Goal: Information Seeking & Learning: Learn about a topic

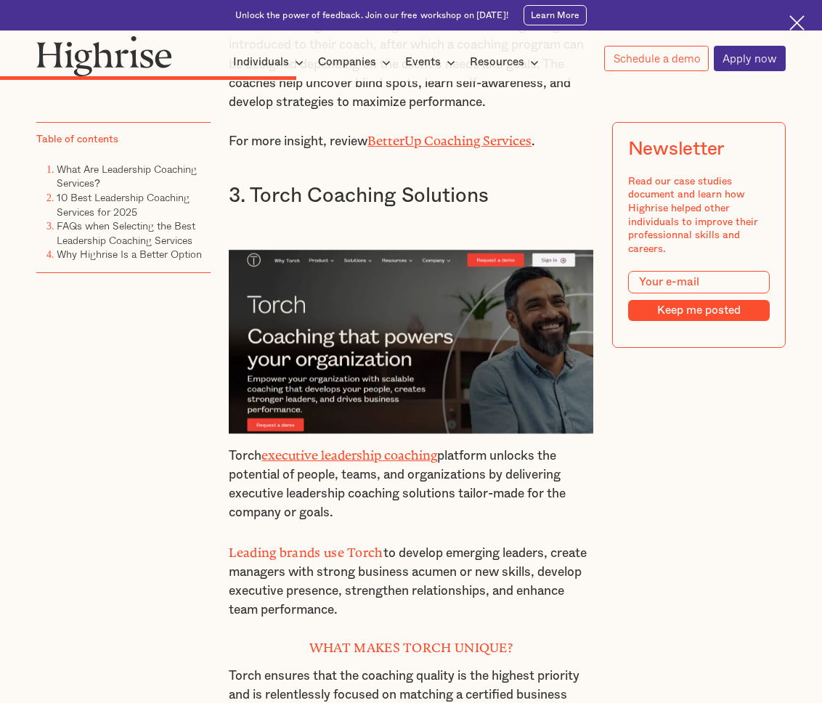
scroll to position [4474, 0]
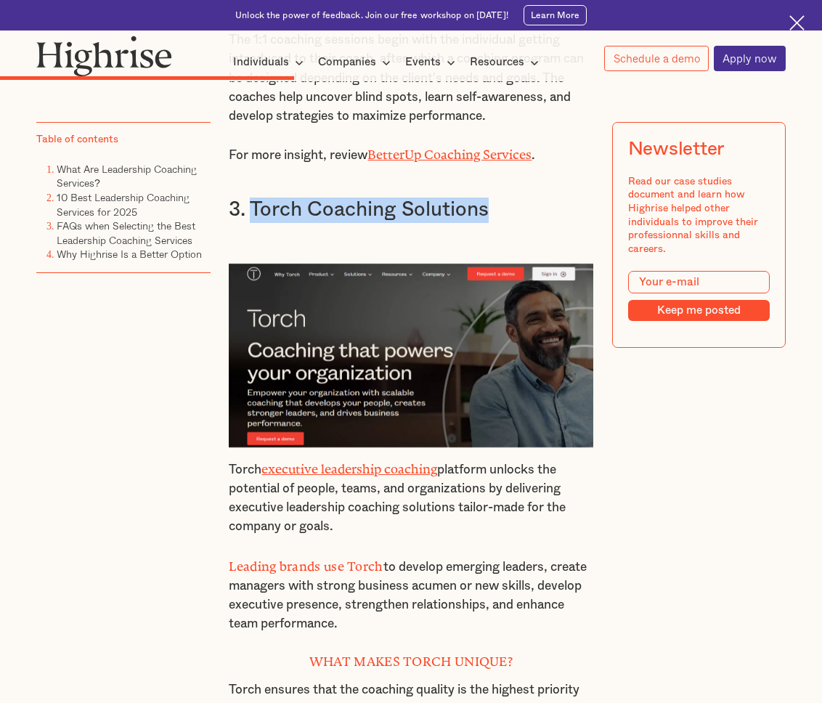
drag, startPoint x: 494, startPoint y: 187, endPoint x: 253, endPoint y: 184, distance: 241.7
click at [252, 197] on h3 "3. Torch Coaching Solutions" at bounding box center [411, 209] width 364 height 25
copy h3 "Torch Coaching Solutions"
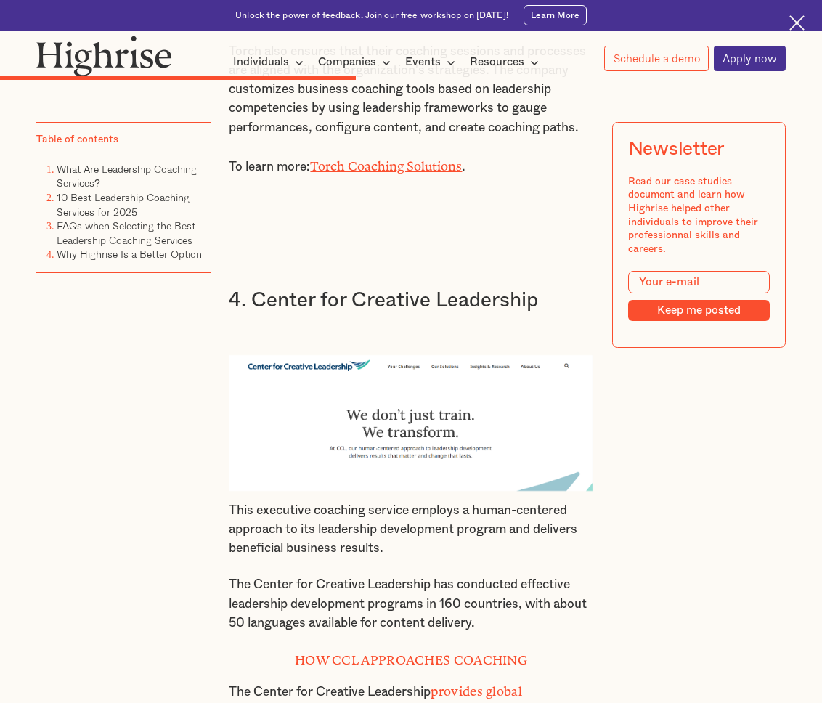
scroll to position [5309, 0]
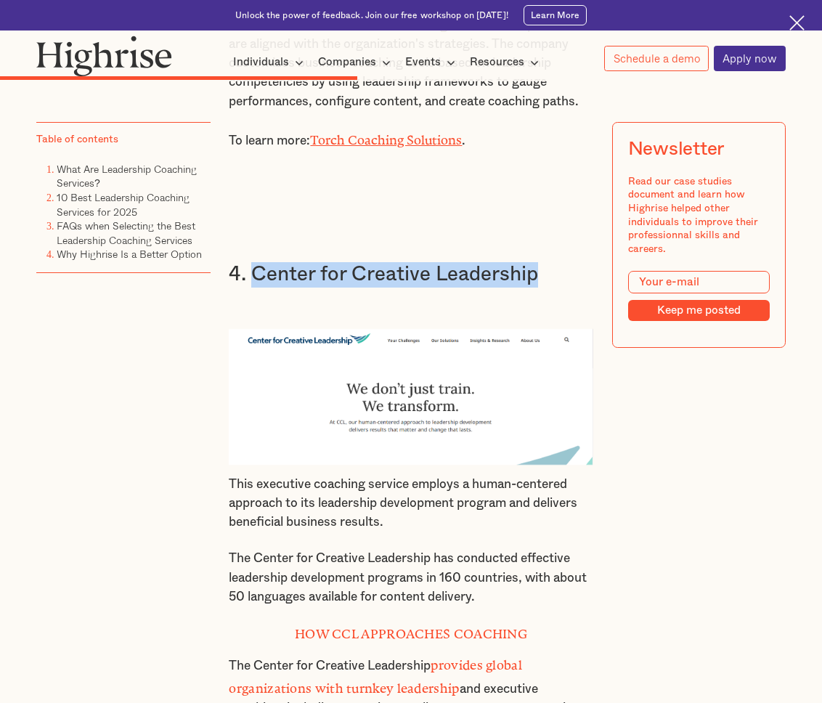
drag, startPoint x: 547, startPoint y: 253, endPoint x: 255, endPoint y: 247, distance: 291.8
click at [255, 262] on h3 "4. Center for Creative Leadership" at bounding box center [411, 274] width 364 height 25
copy h3 "Center for Creative Leadership"
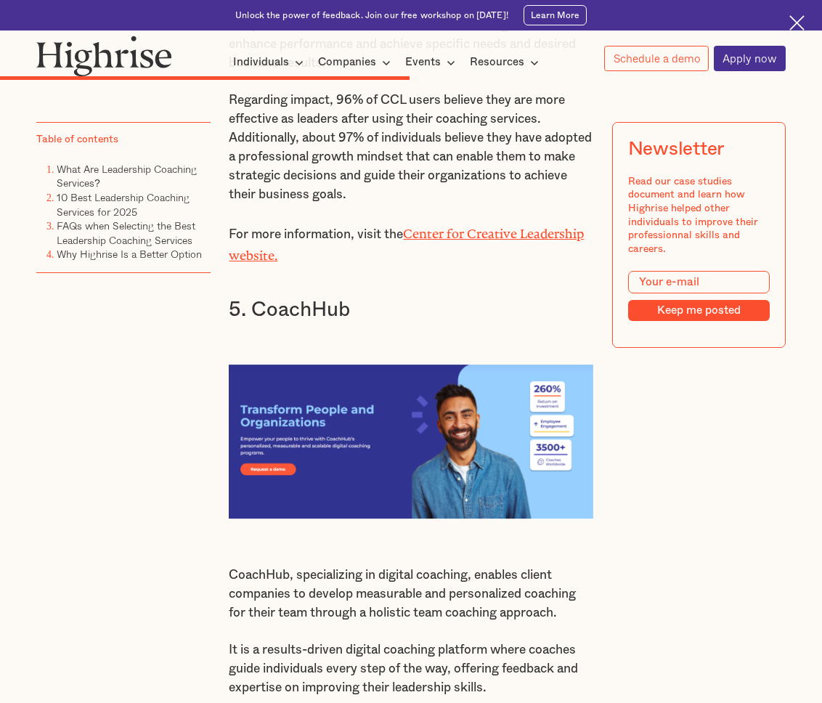
scroll to position [6050, 0]
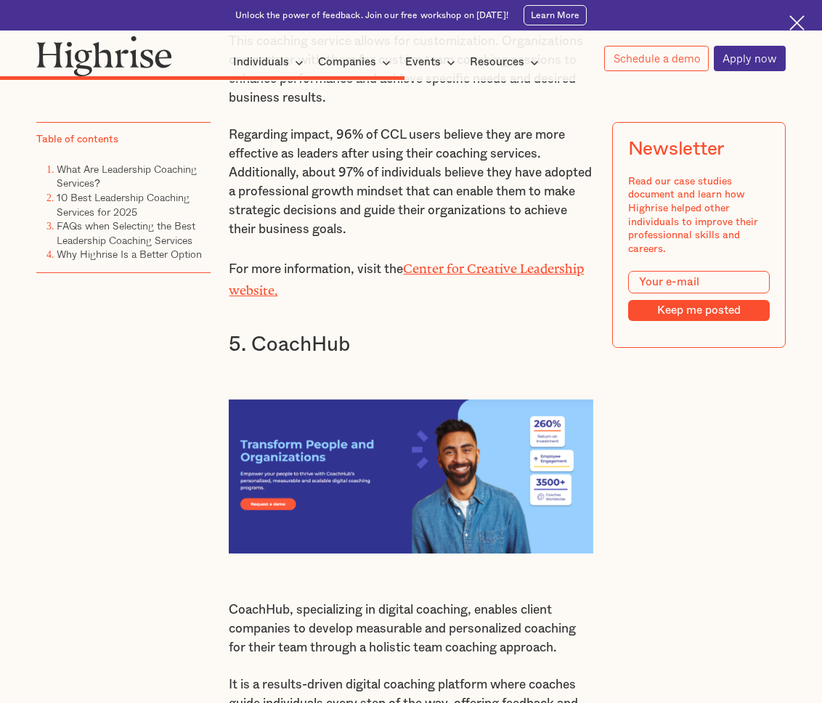
drag, startPoint x: 354, startPoint y: 314, endPoint x: 250, endPoint y: 315, distance: 103.8
click at [250, 332] on h3 "5. CoachHub" at bounding box center [411, 344] width 364 height 25
copy h3 "CoachHub"
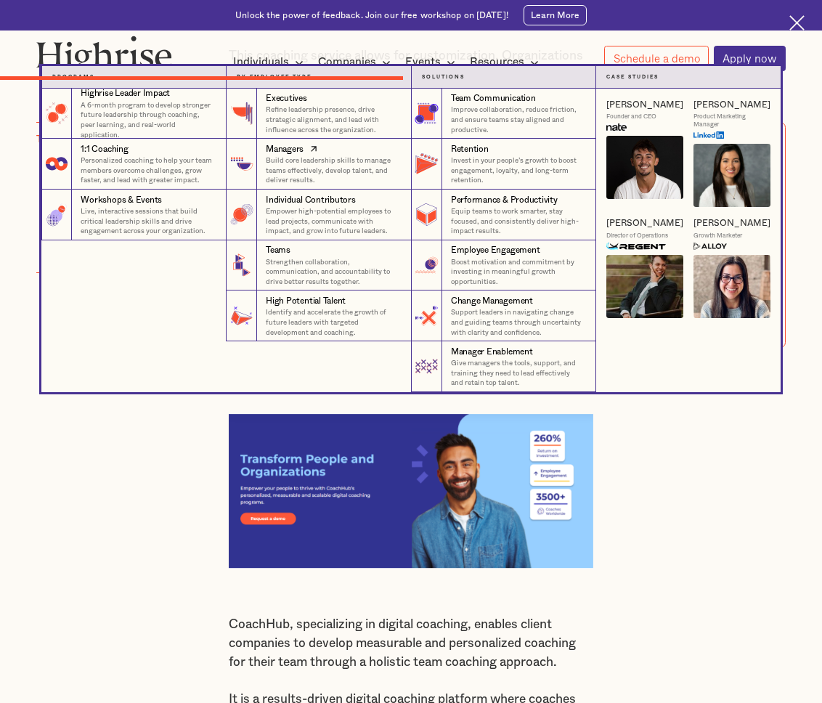
scroll to position [6045, 0]
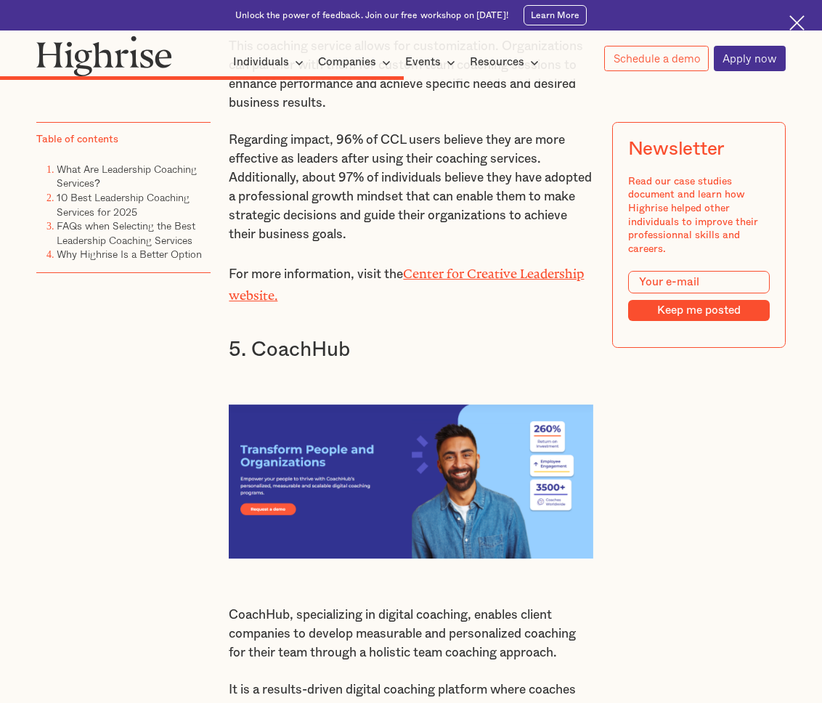
click at [173, 459] on div "Are you seeking leadership development coaching services to take your career to…" at bounding box center [410, 477] width 749 height 11279
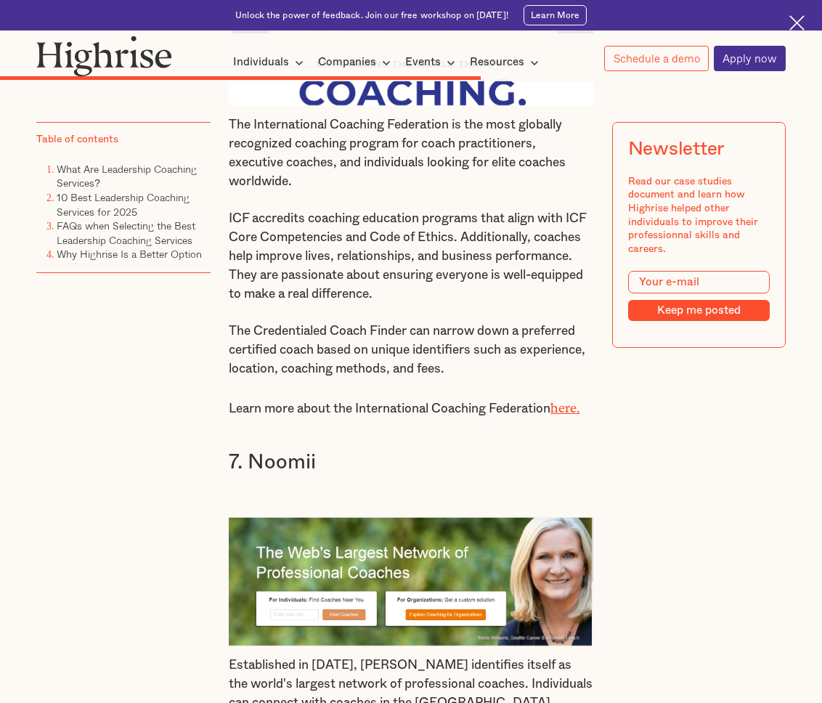
scroll to position [7148, 0]
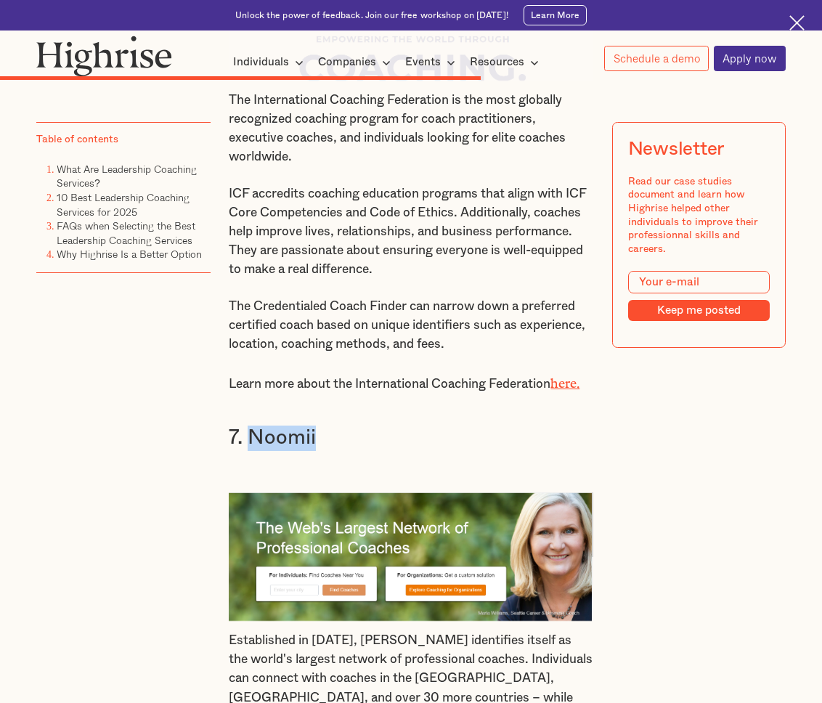
drag, startPoint x: 327, startPoint y: 426, endPoint x: 250, endPoint y: 425, distance: 76.2
click at [250, 425] on h3 "7. Noomii" at bounding box center [411, 437] width 364 height 25
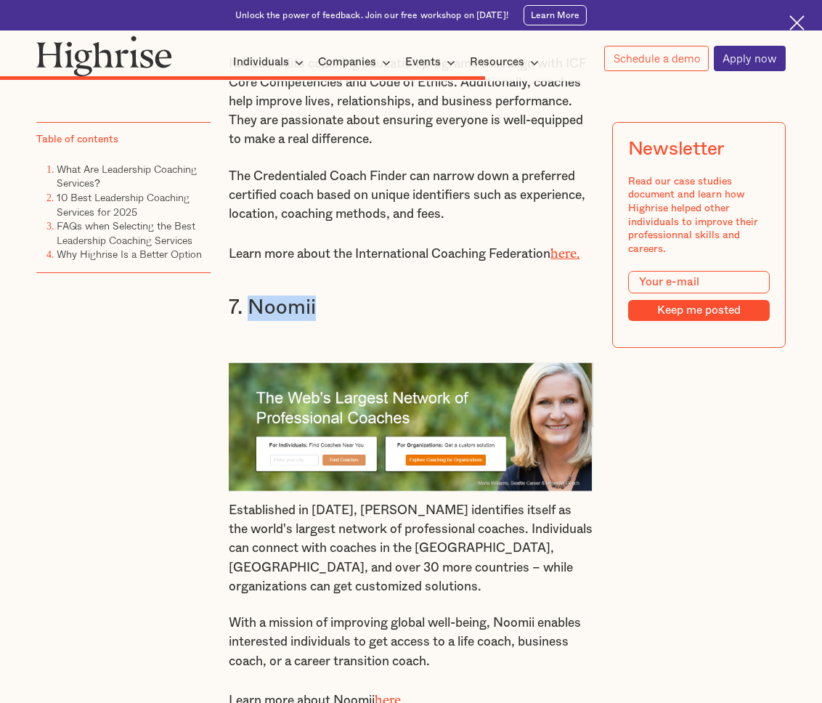
scroll to position [7308, 0]
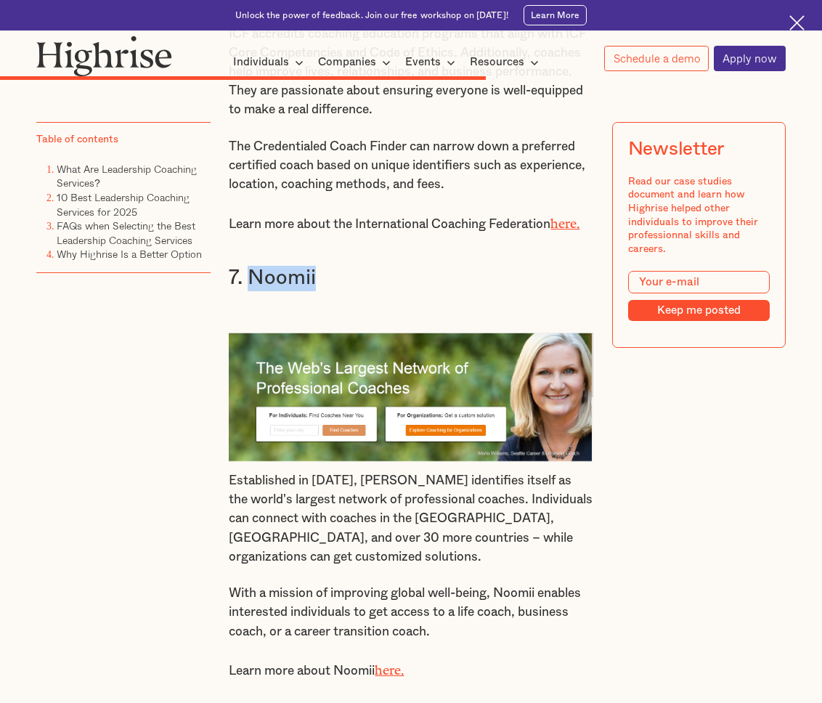
copy h3 "Noomii"
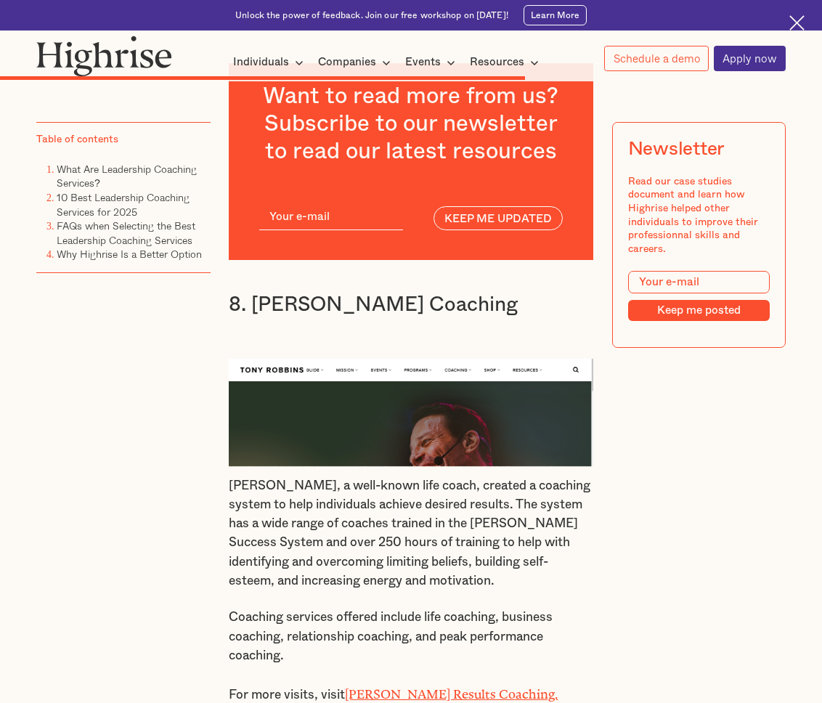
scroll to position [7977, 0]
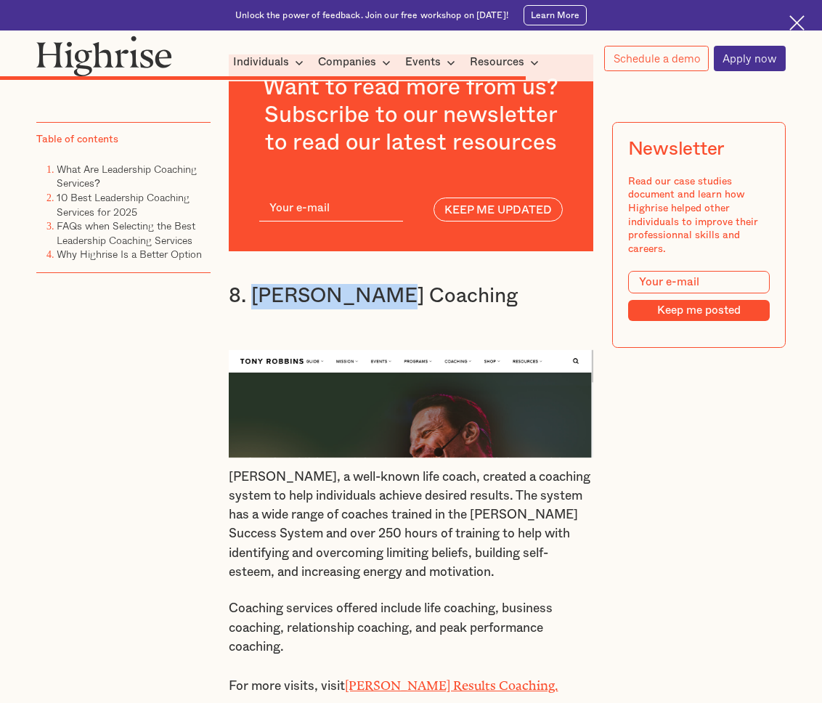
drag, startPoint x: 374, startPoint y: 290, endPoint x: 270, endPoint y: 278, distance: 104.4
click at [250, 289] on h3 "8. [PERSON_NAME] Coaching" at bounding box center [411, 296] width 364 height 25
copy h3 "[PERSON_NAME]"
